Goal: Browse casually

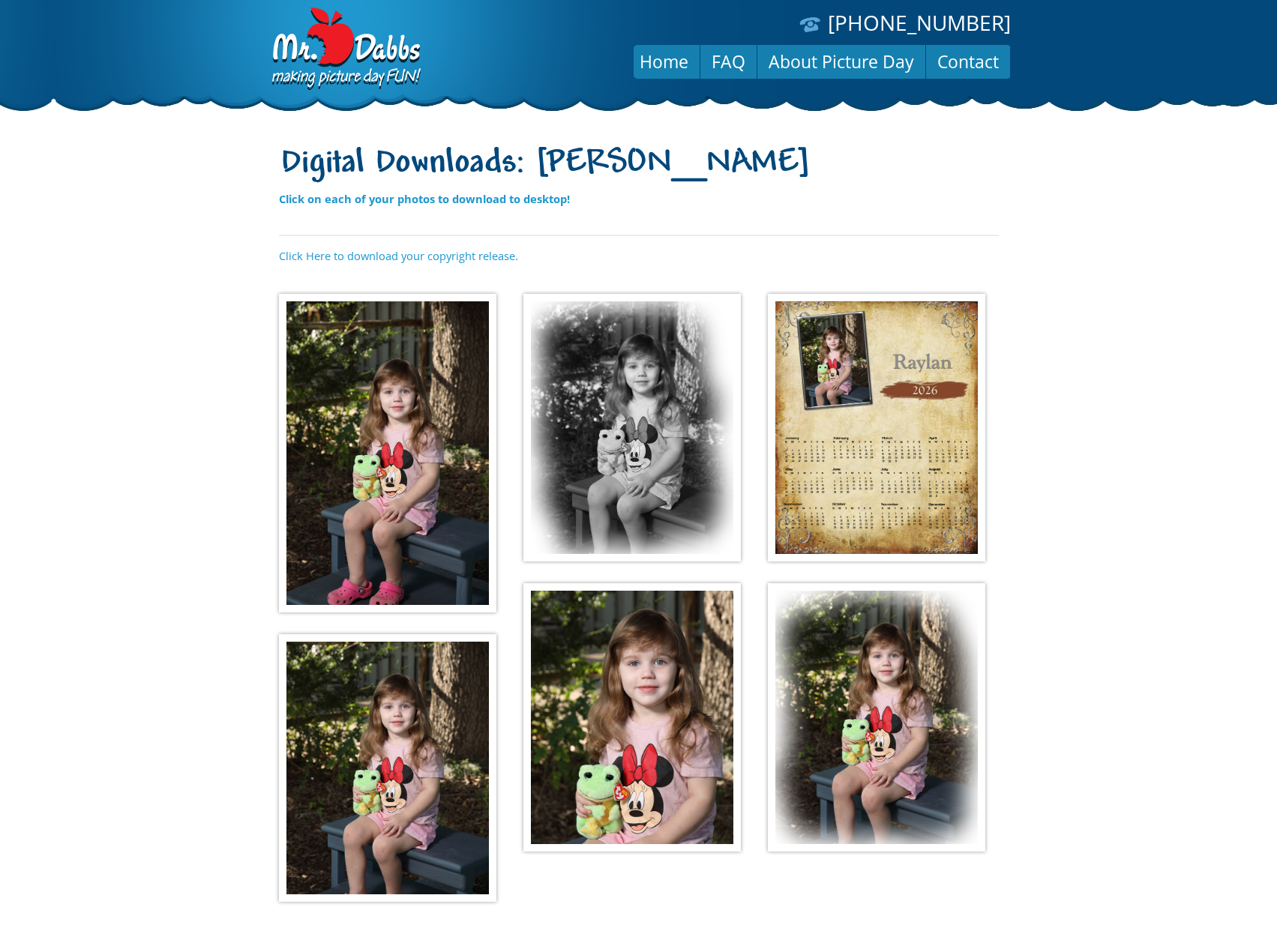
click at [384, 408] on img at bounding box center [387, 453] width 218 height 319
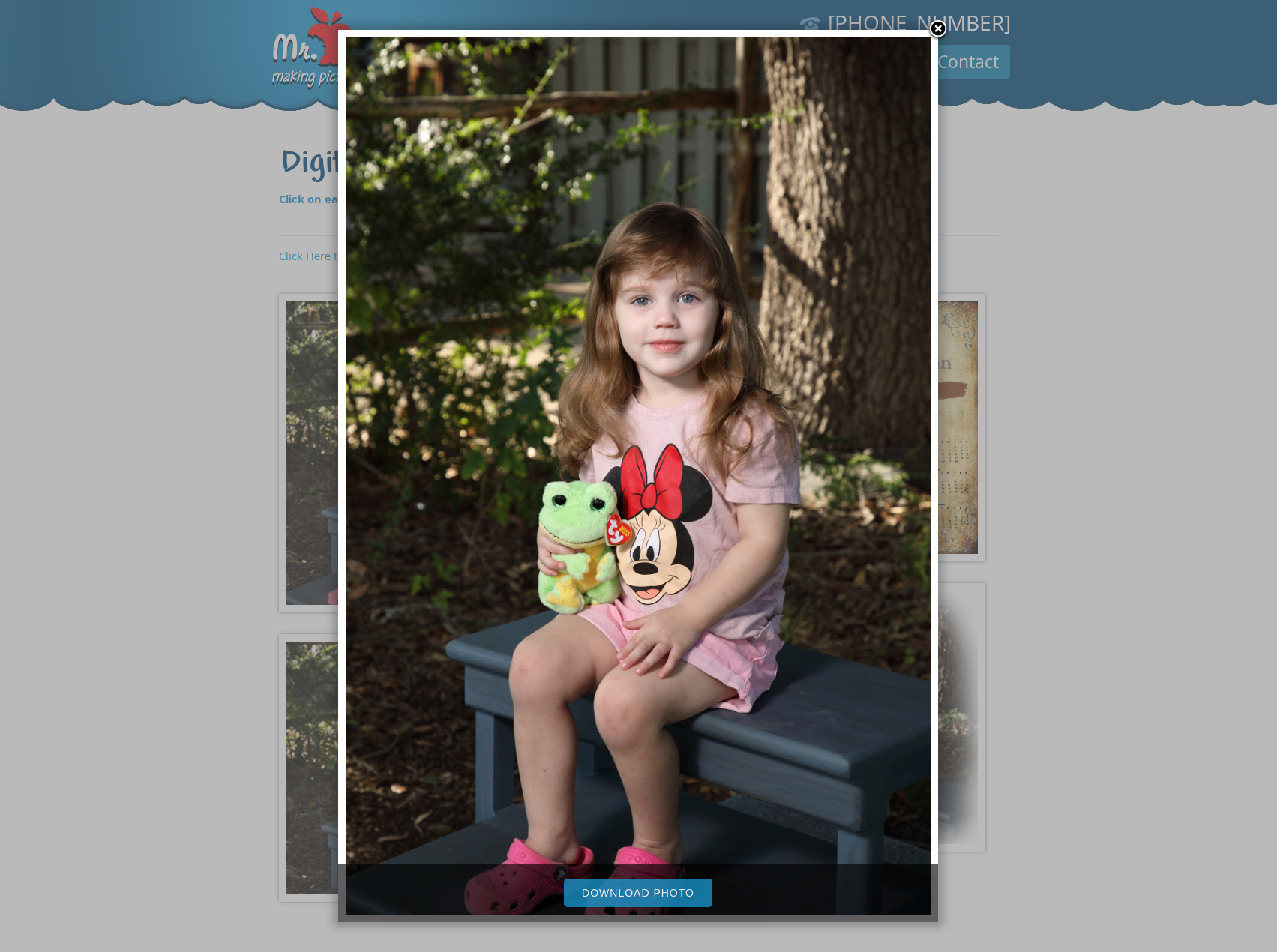
click at [1077, 588] on div at bounding box center [638, 549] width 1277 height 1098
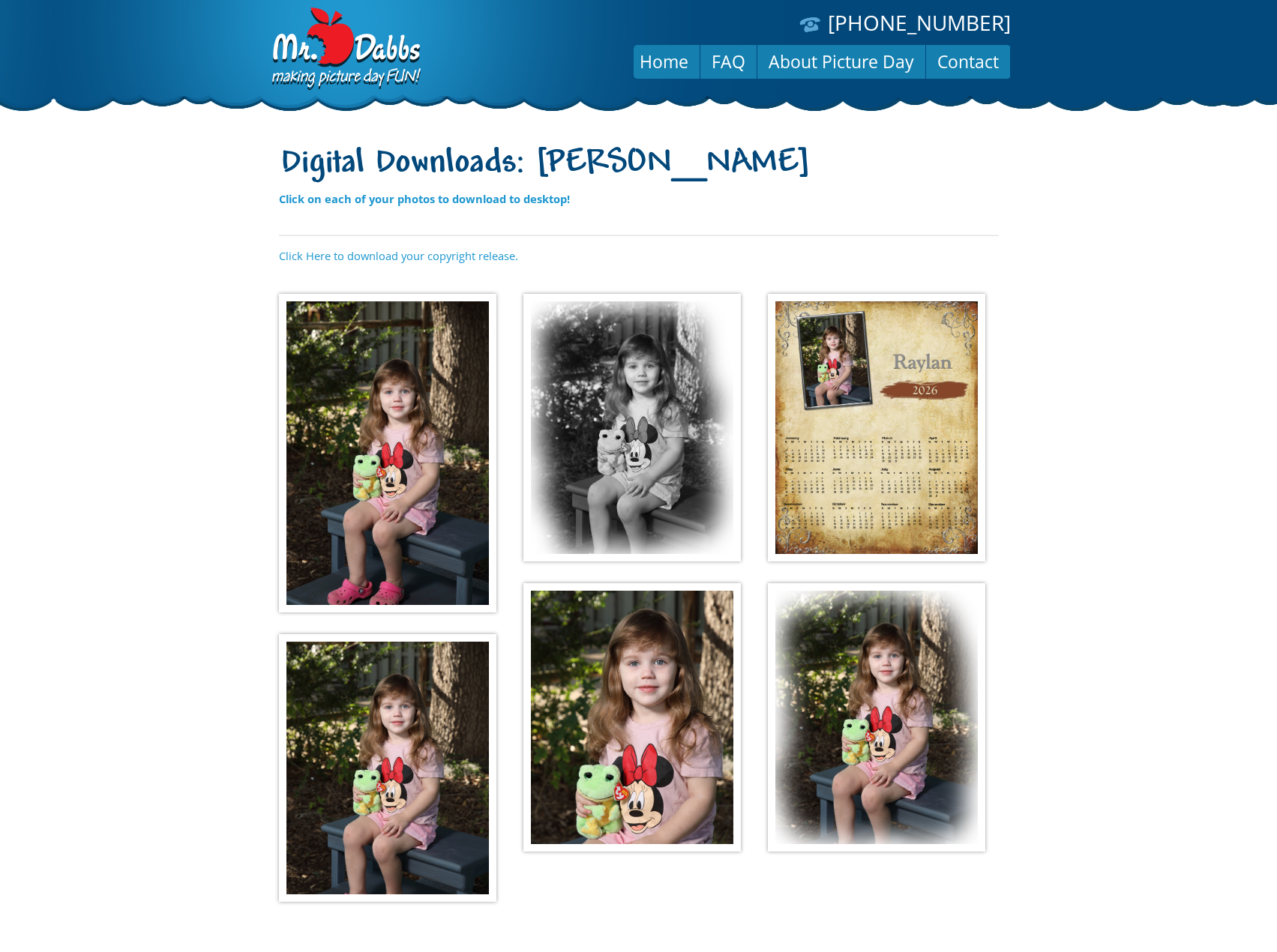
click at [667, 474] on img at bounding box center [632, 428] width 218 height 268
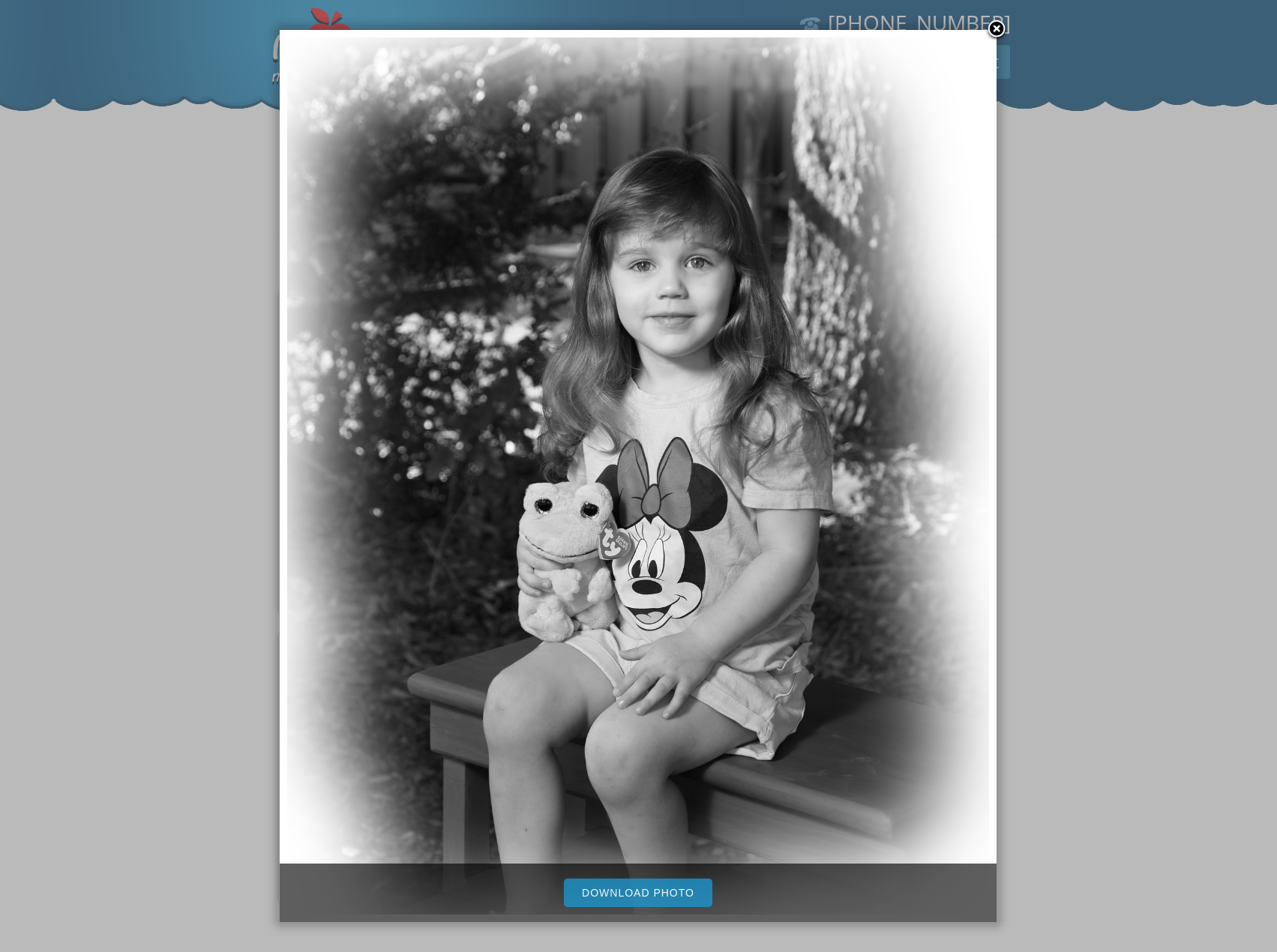
click at [1200, 578] on div at bounding box center [638, 549] width 1277 height 1098
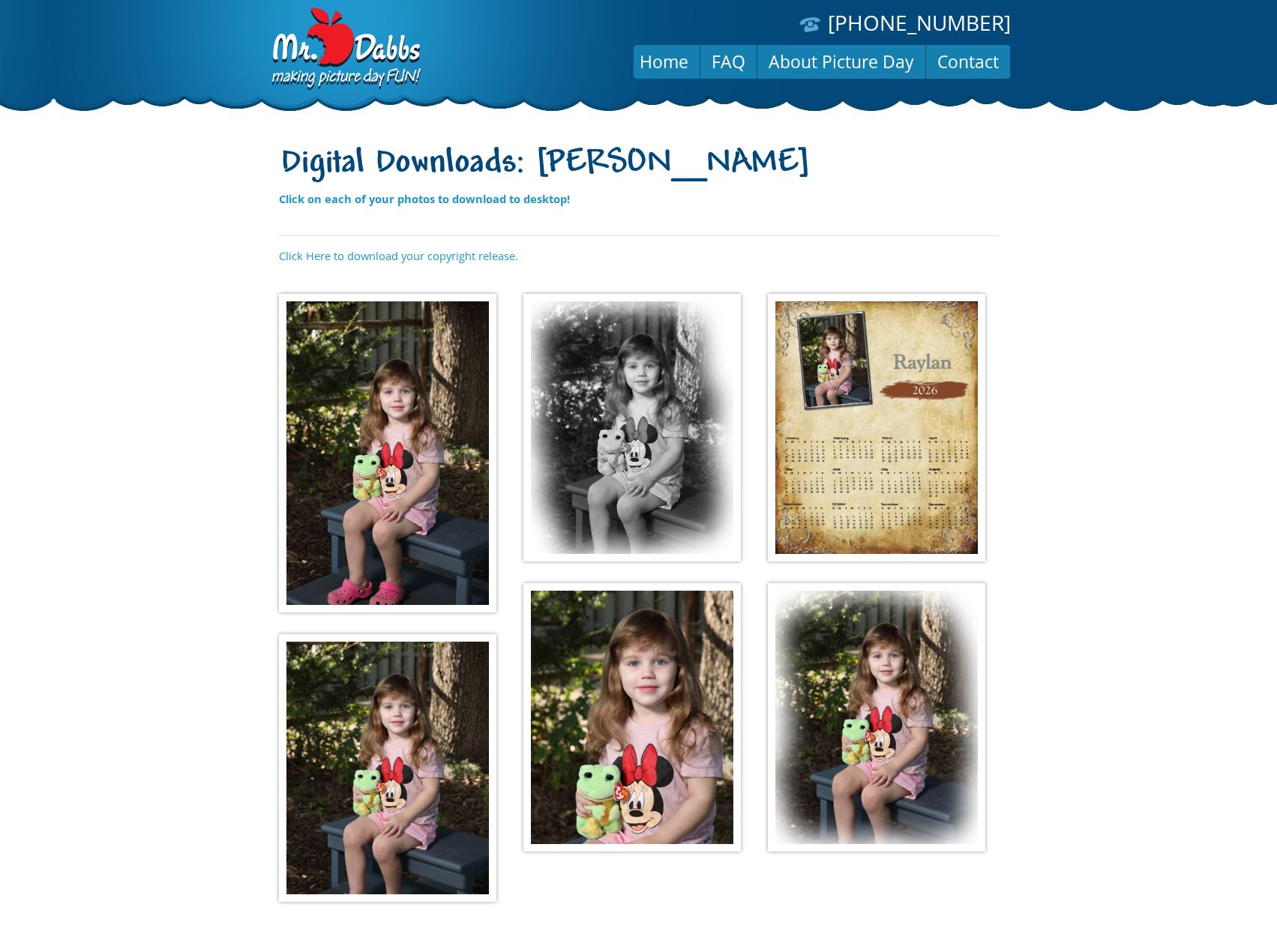
click at [932, 486] on img at bounding box center [876, 428] width 218 height 268
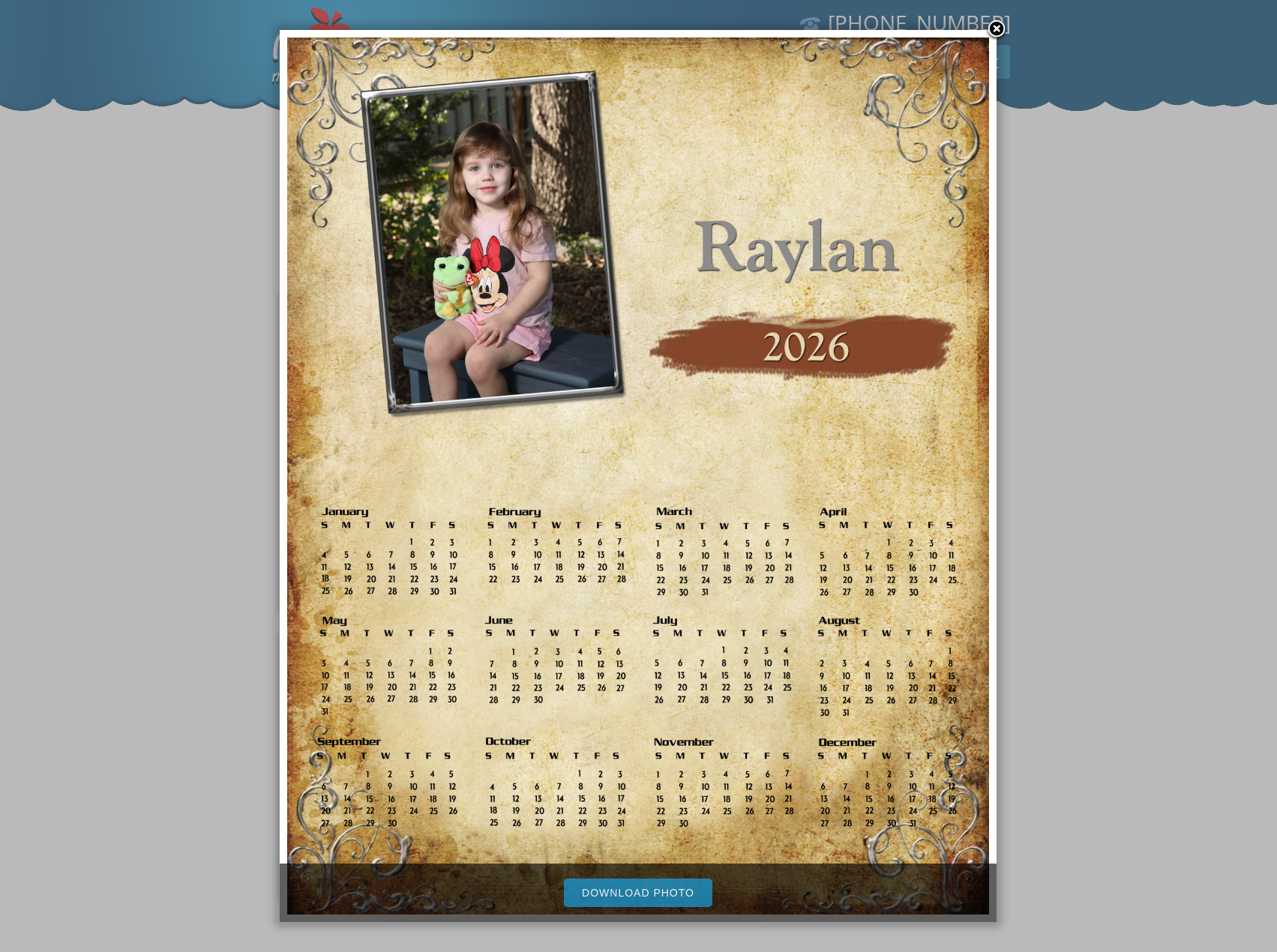
click at [1079, 556] on div at bounding box center [638, 549] width 1277 height 1098
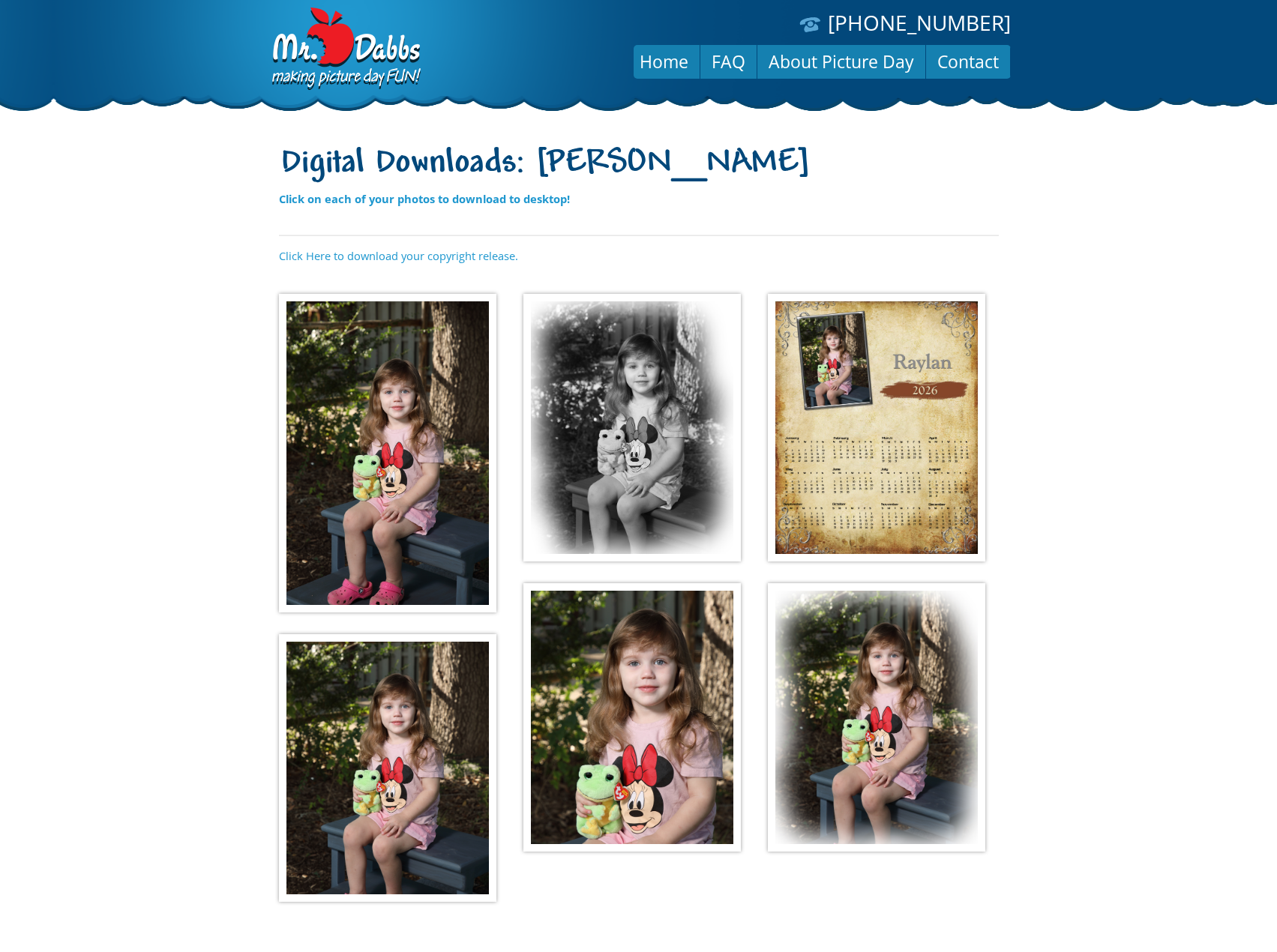
click at [416, 722] on img at bounding box center [387, 768] width 218 height 268
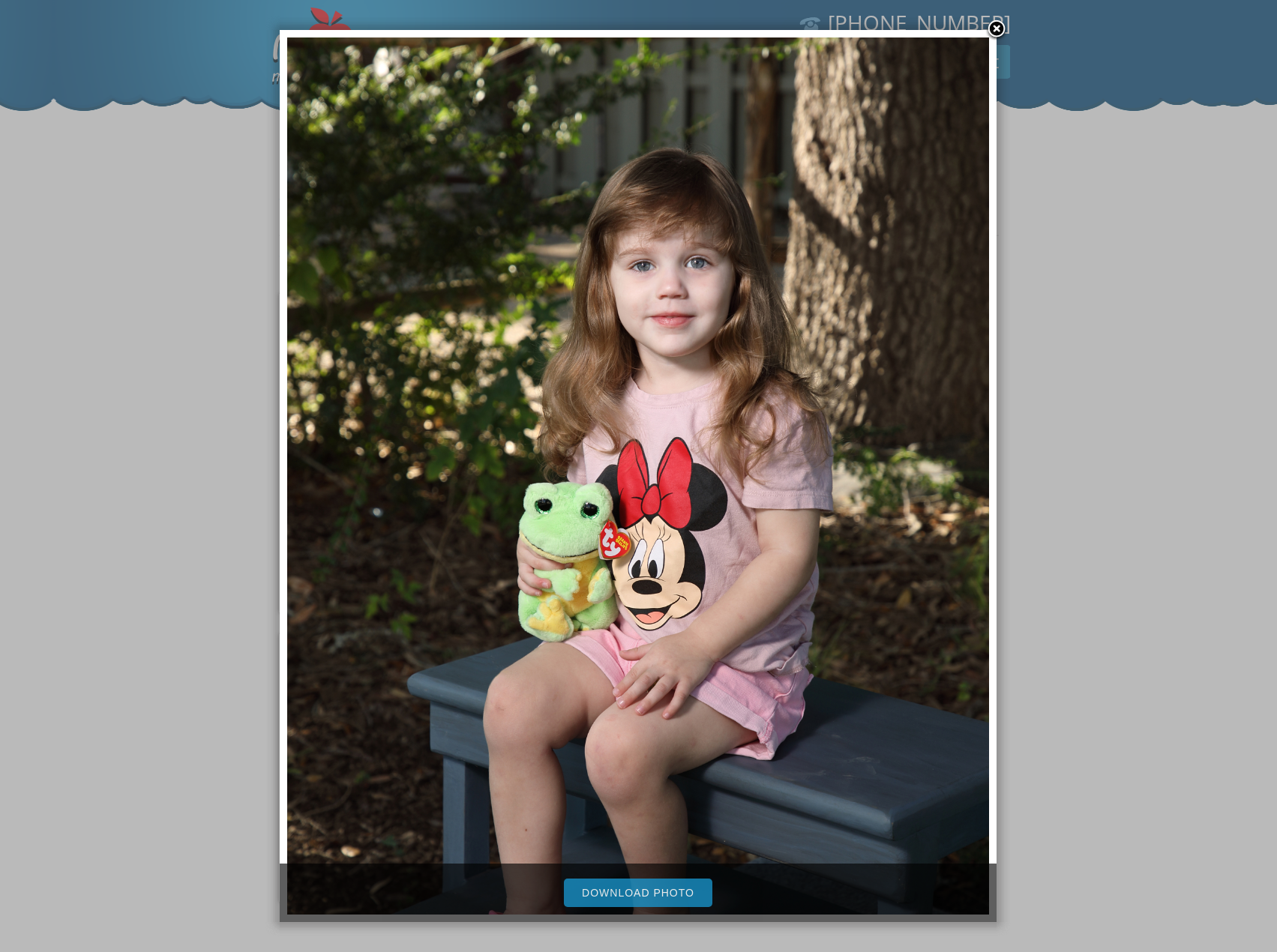
click at [1068, 630] on div at bounding box center [638, 549] width 1277 height 1098
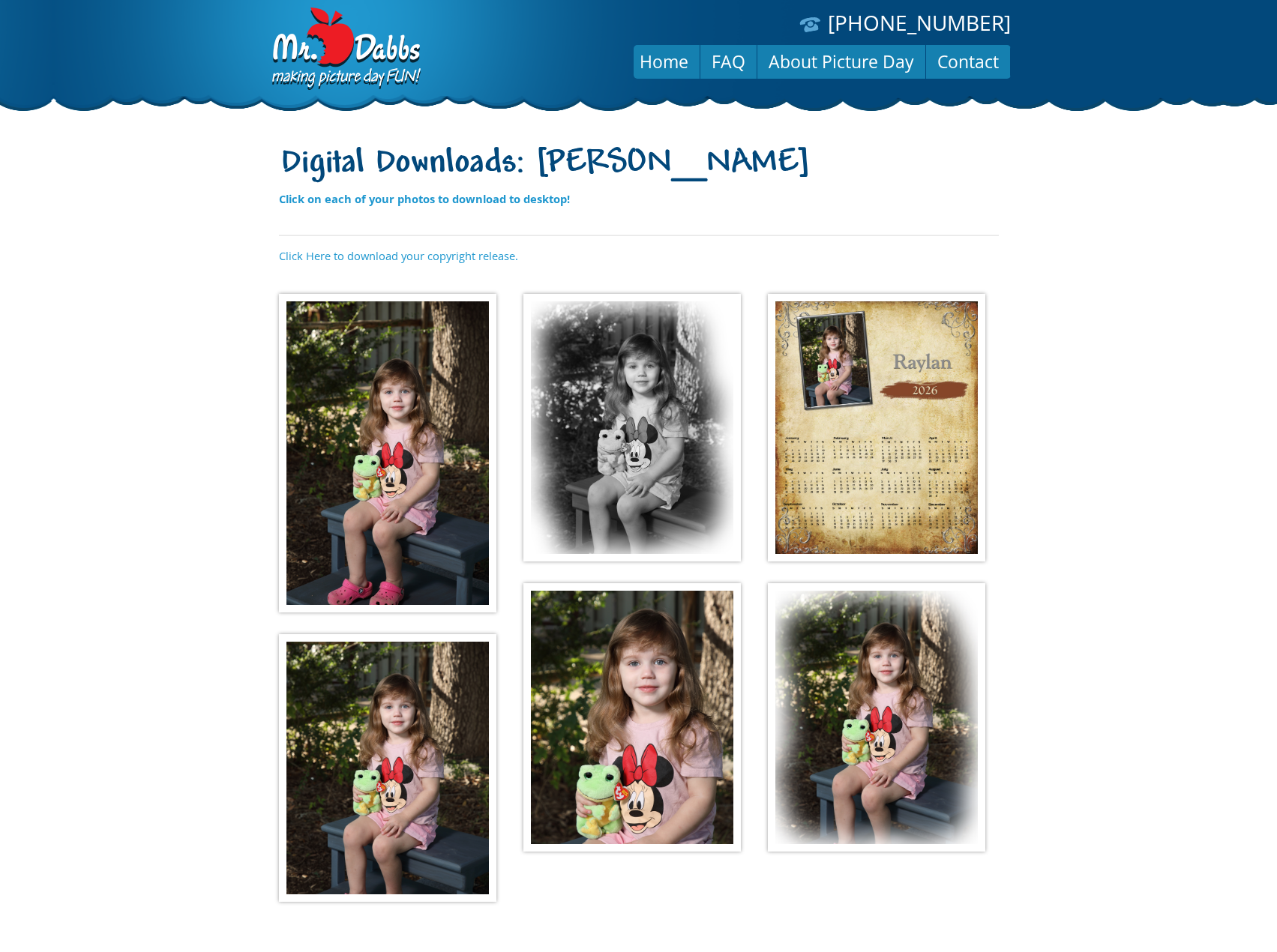
click at [702, 680] on img at bounding box center [632, 717] width 218 height 268
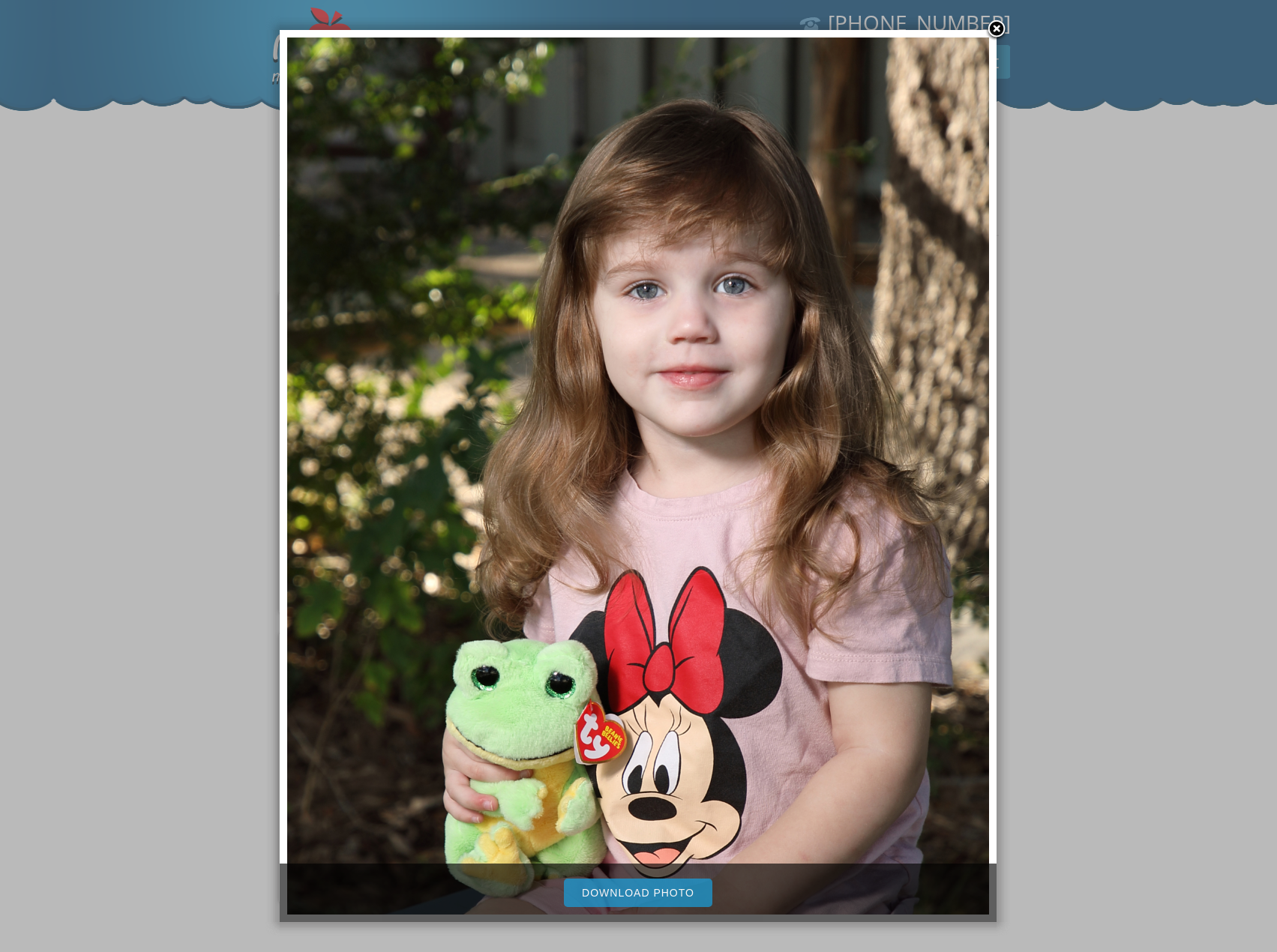
click at [1193, 650] on div at bounding box center [638, 549] width 1277 height 1098
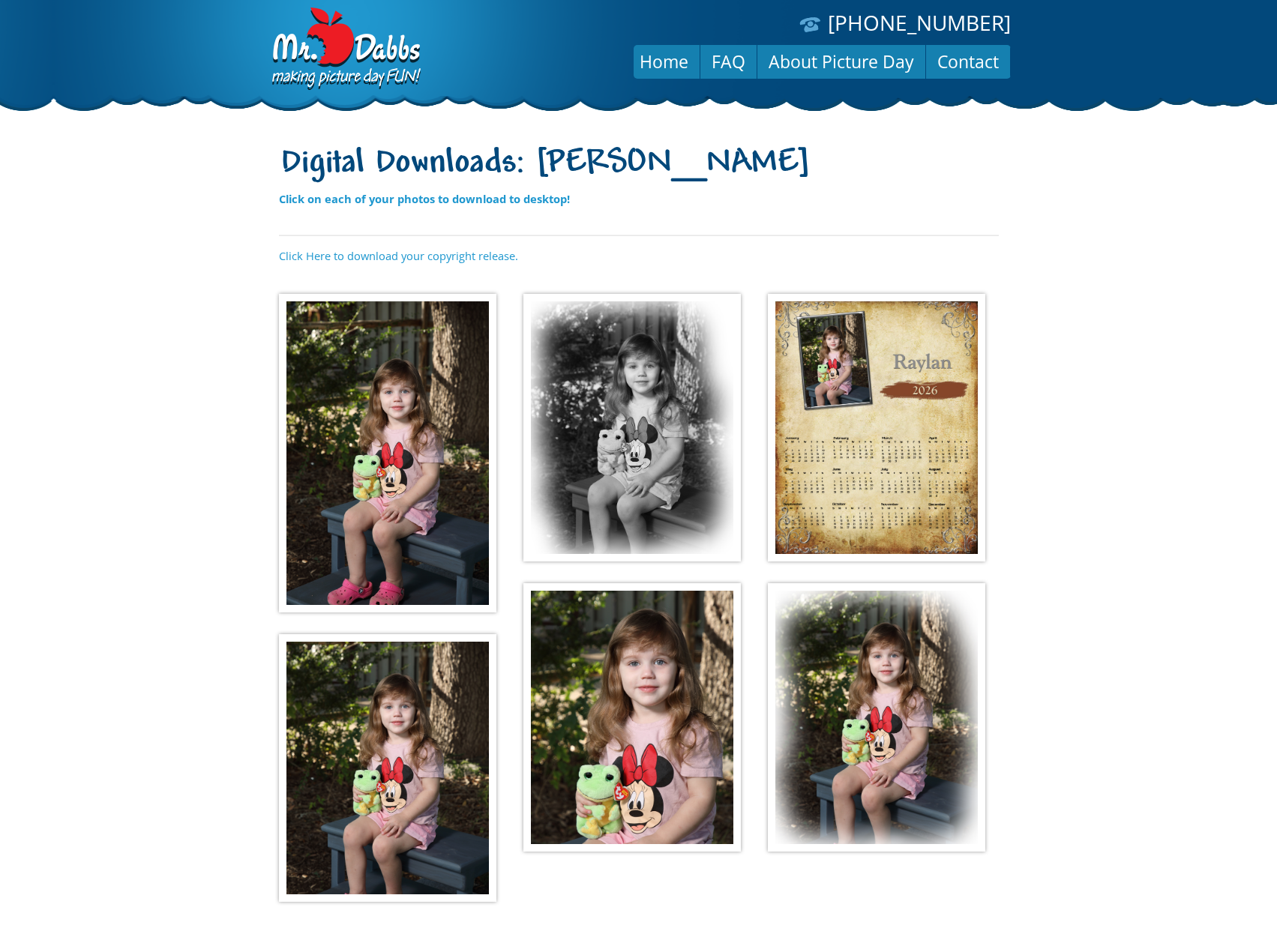
click at [882, 679] on img at bounding box center [876, 717] width 218 height 268
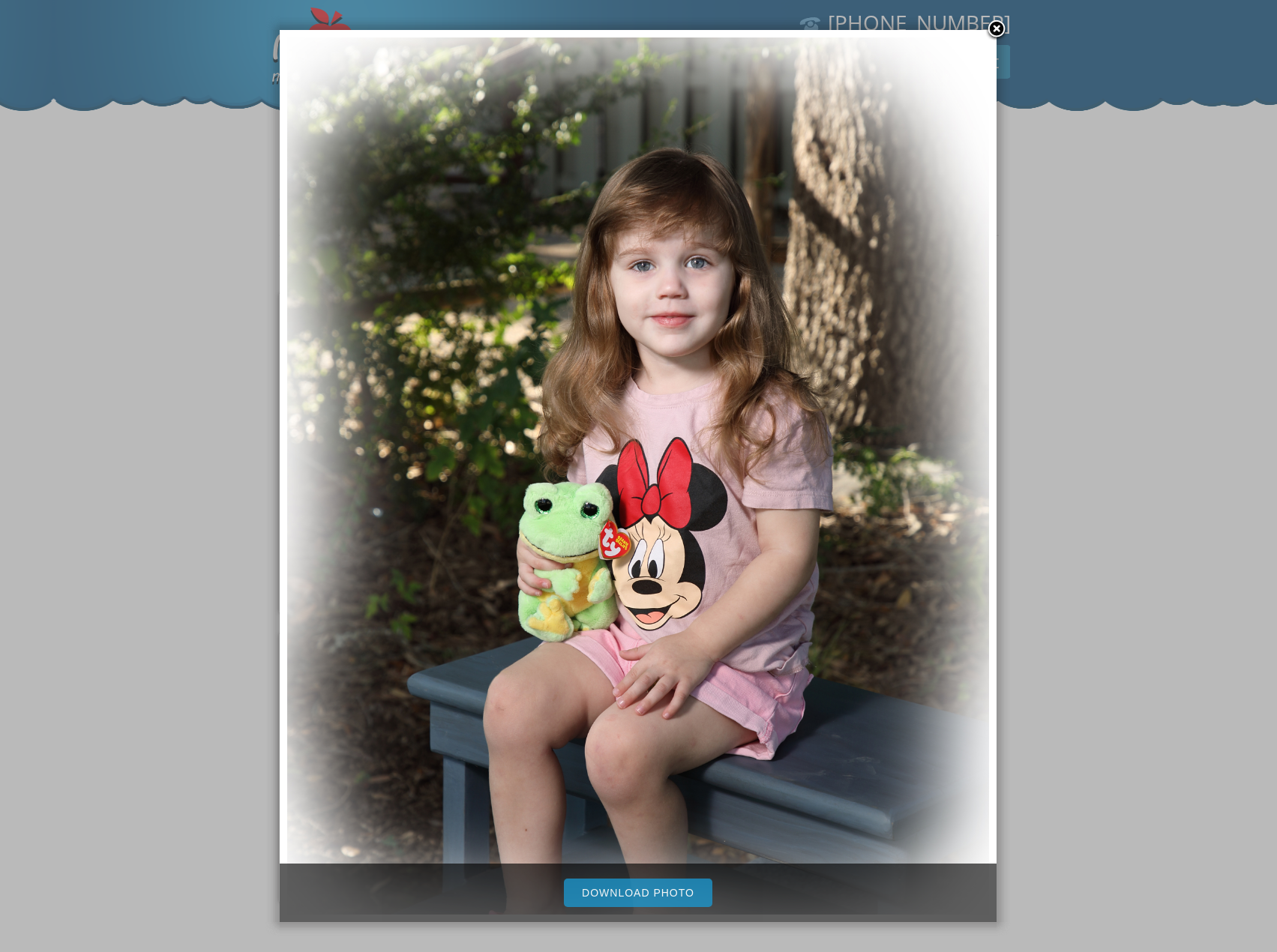
click at [1093, 657] on div at bounding box center [638, 549] width 1277 height 1098
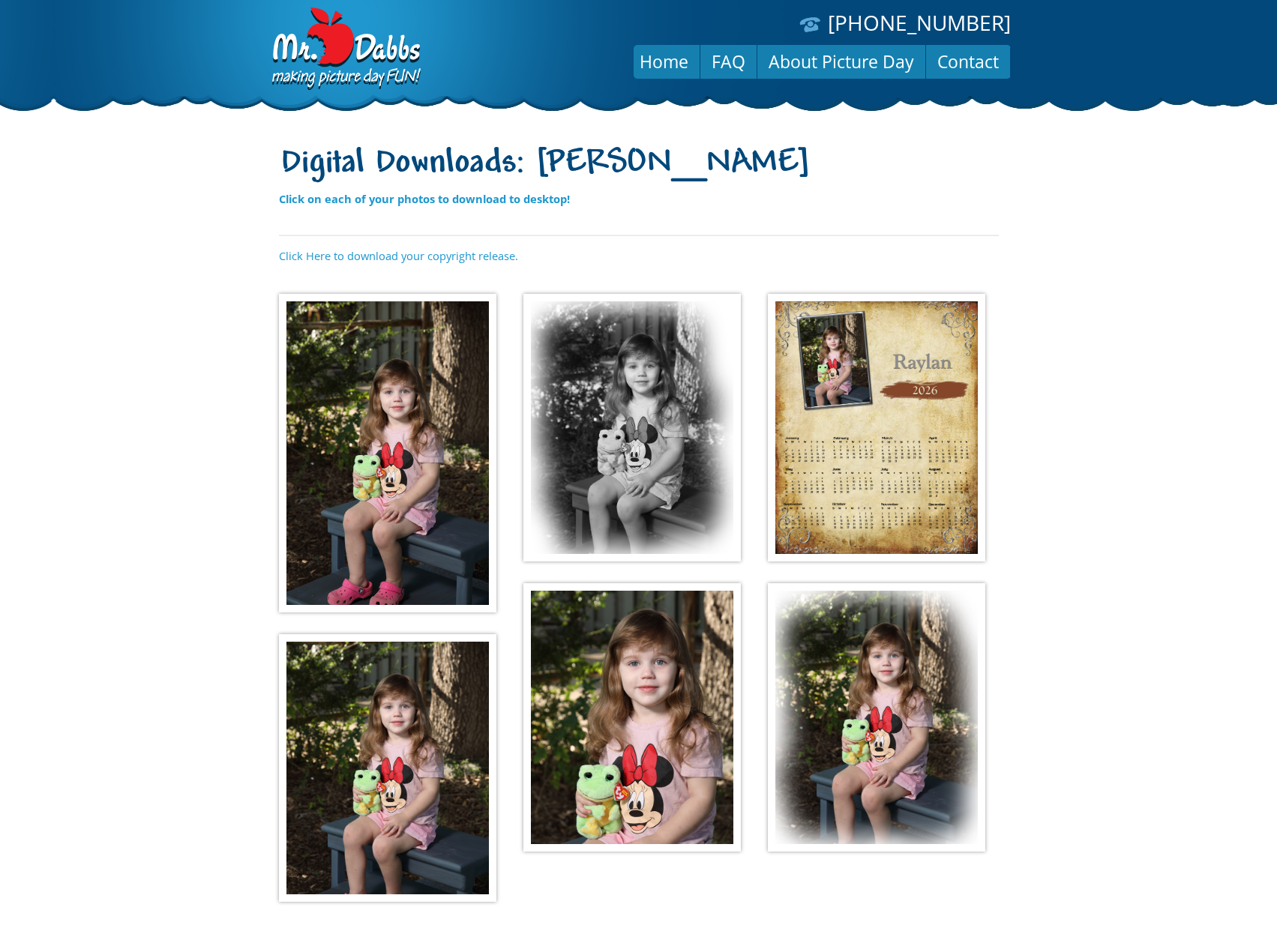
click at [653, 739] on img at bounding box center [632, 717] width 218 height 268
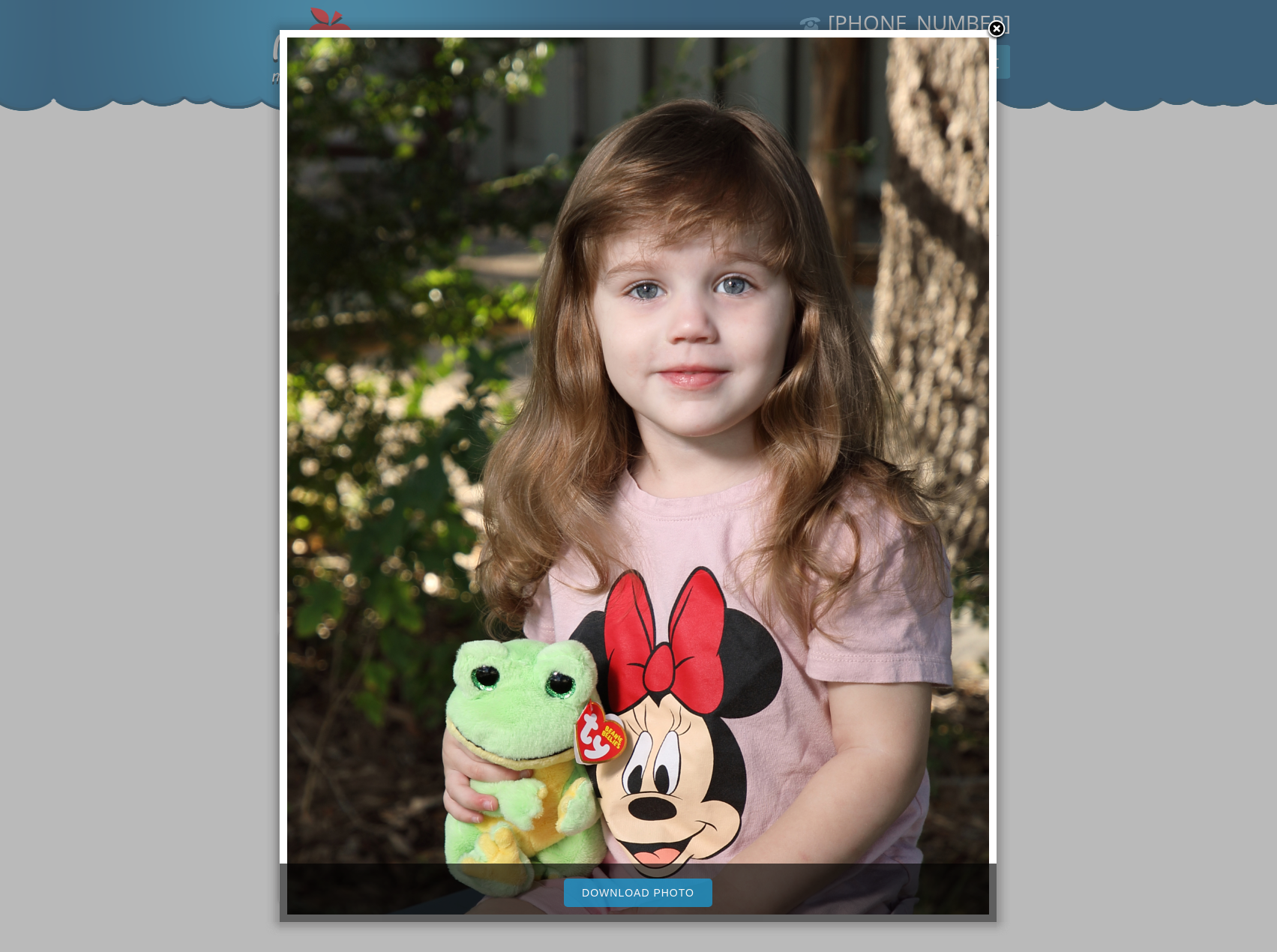
click at [1146, 661] on div at bounding box center [638, 549] width 1277 height 1098
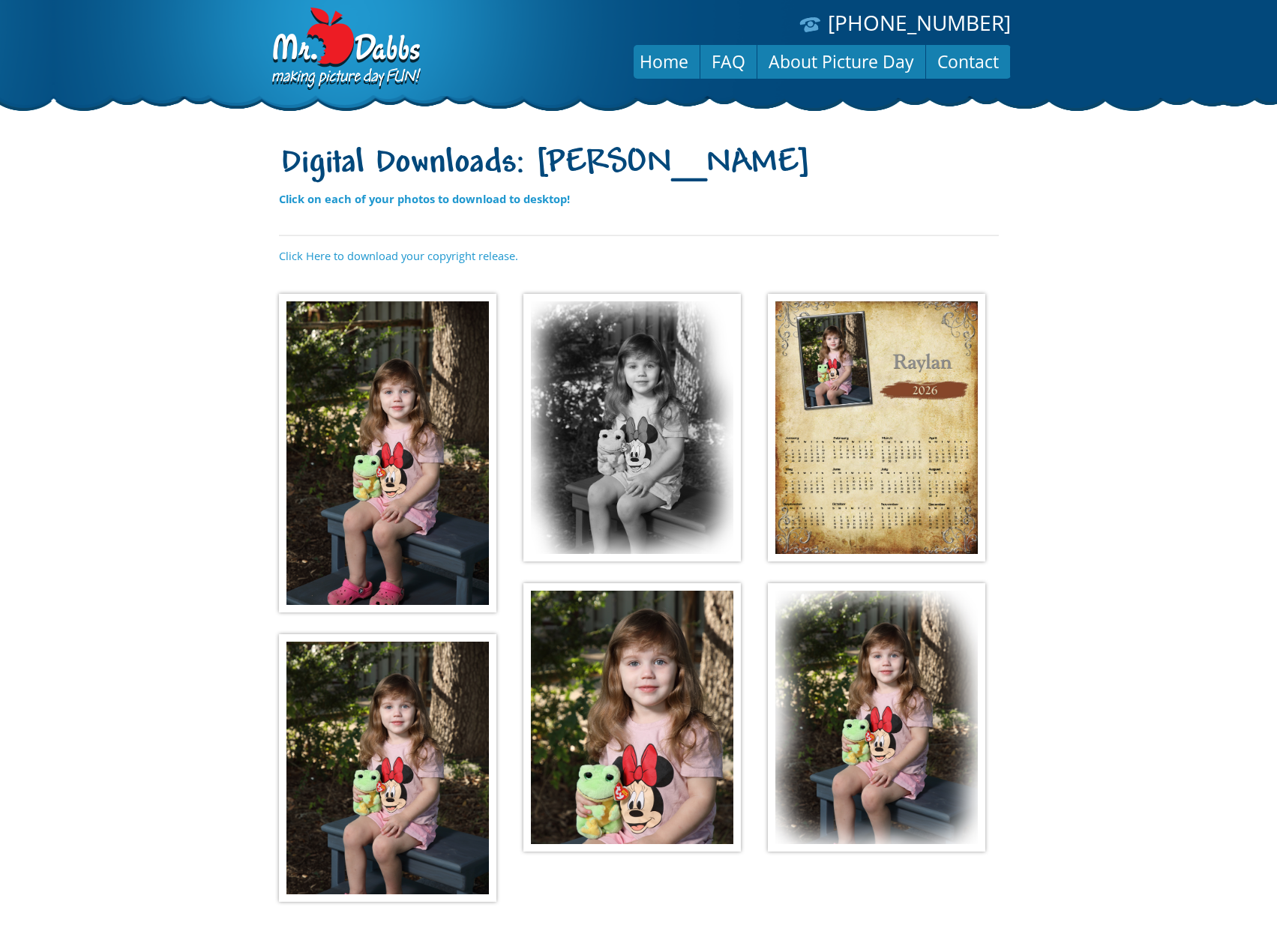
click at [359, 520] on img at bounding box center [387, 453] width 218 height 319
